Goal: Navigation & Orientation: Find specific page/section

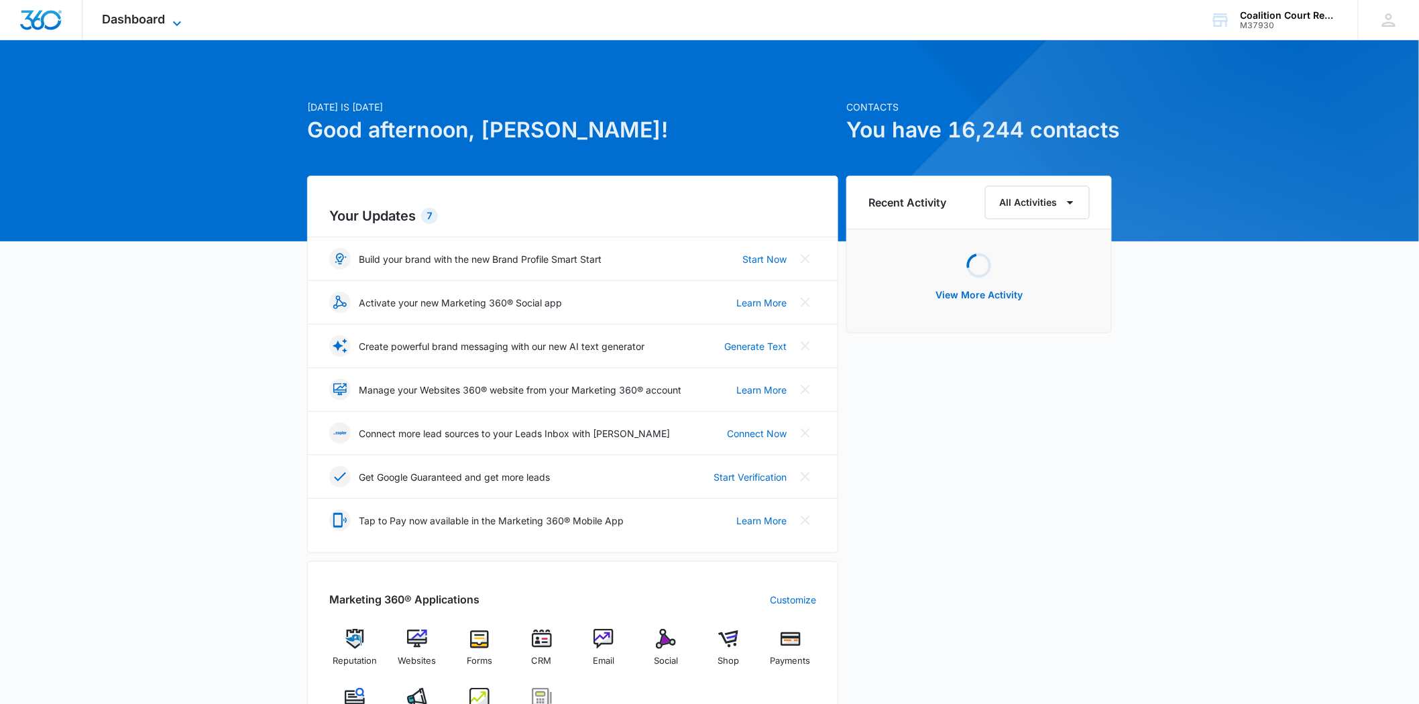
click at [111, 19] on span "Dashboard" at bounding box center [134, 19] width 63 height 14
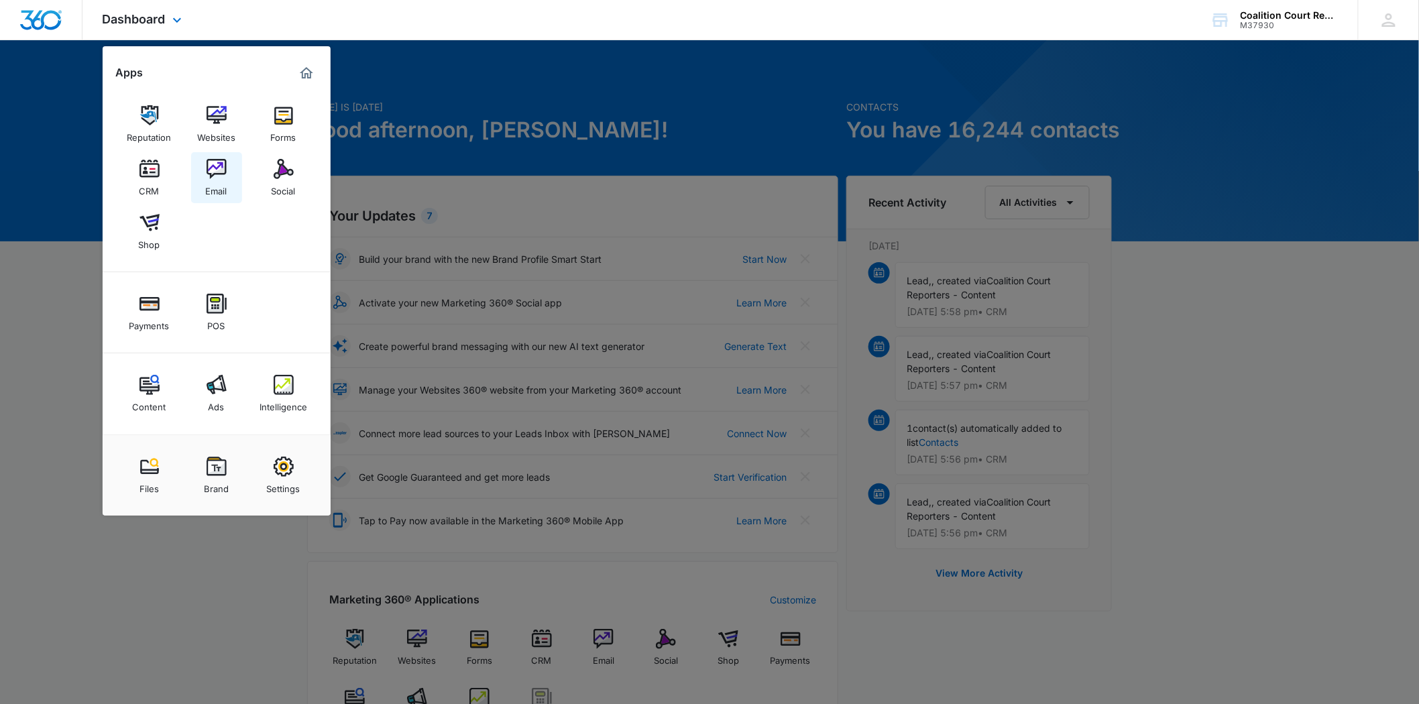
click at [215, 160] on img at bounding box center [216, 169] width 20 height 20
